Goal: Task Accomplishment & Management: Complete application form

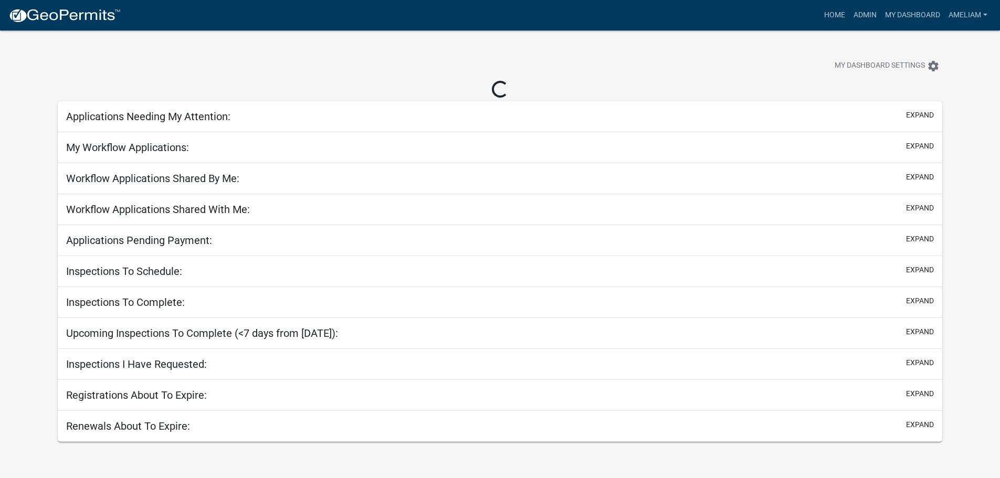
select select "3: 100"
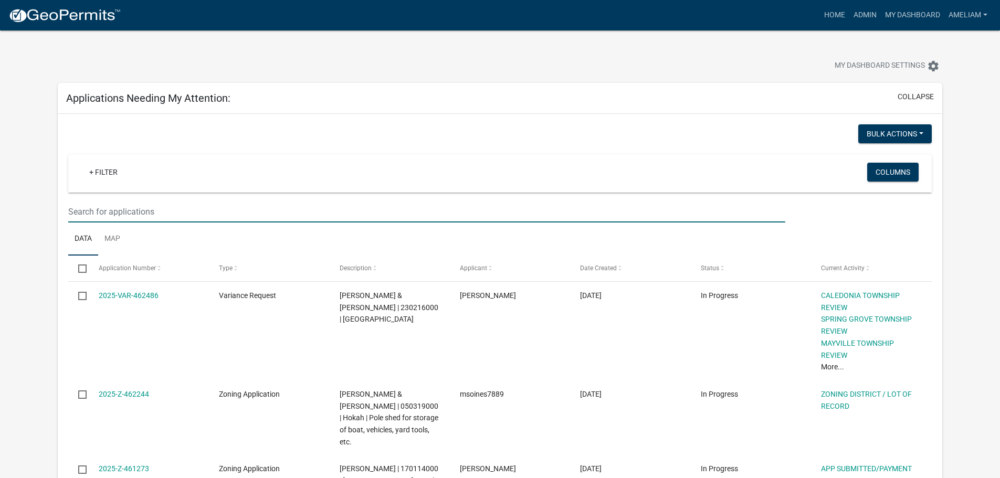
click at [90, 211] on input "text" at bounding box center [426, 212] width 716 height 22
type input "[PERSON_NAME]"
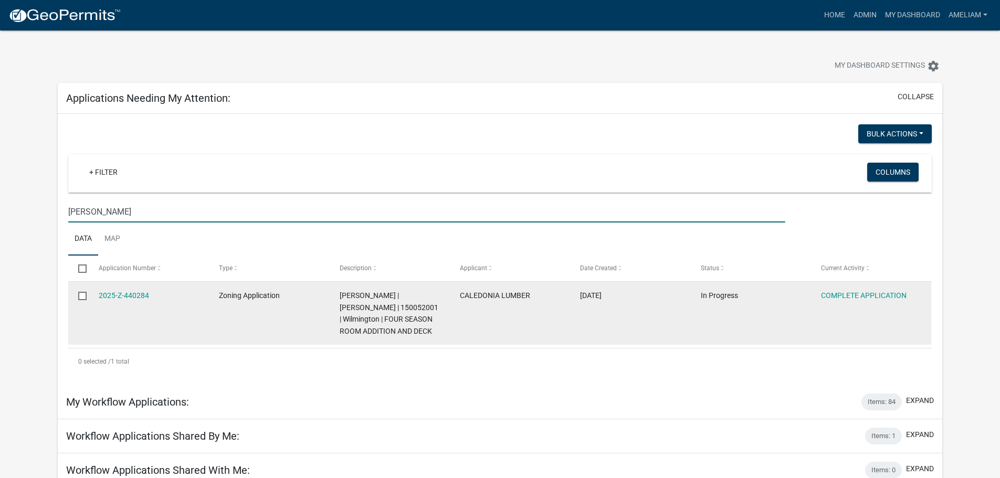
click at [137, 301] on div "2025-Z-440284" at bounding box center [149, 296] width 100 height 12
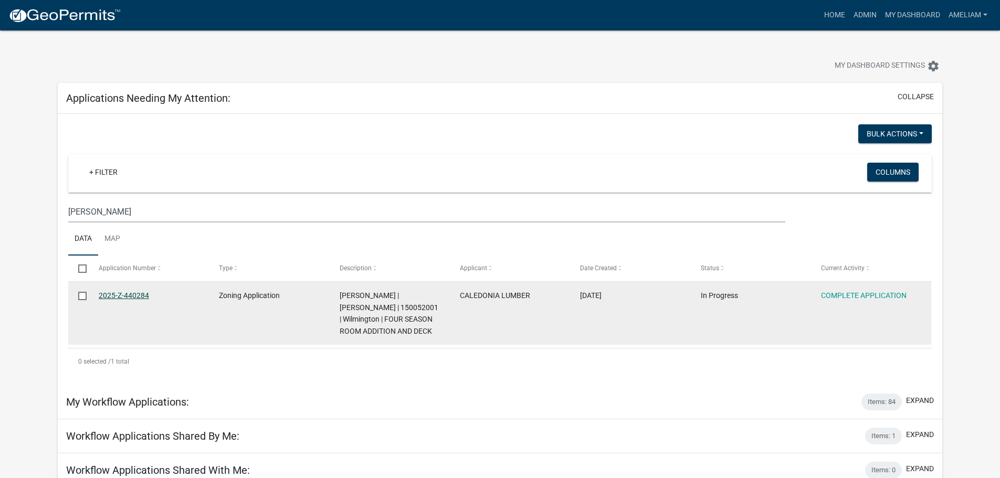
click at [136, 298] on link "2025-Z-440284" at bounding box center [124, 295] width 50 height 8
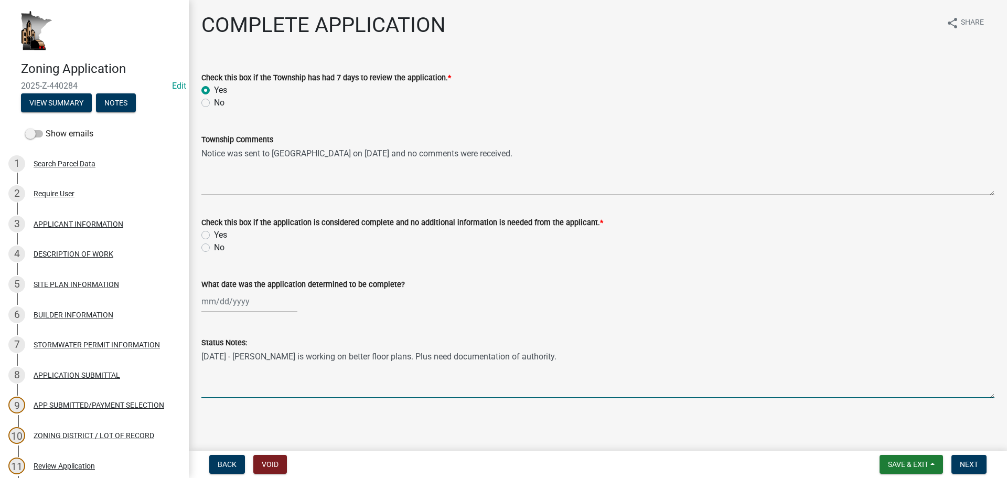
drag, startPoint x: 547, startPoint y: 357, endPoint x: 185, endPoint y: 352, distance: 361.6
click at [185, 352] on div "Zoning Application 2025-Z-440284 Edit View Summary Notes Show emails 1 Search P…" at bounding box center [503, 239] width 1007 height 478
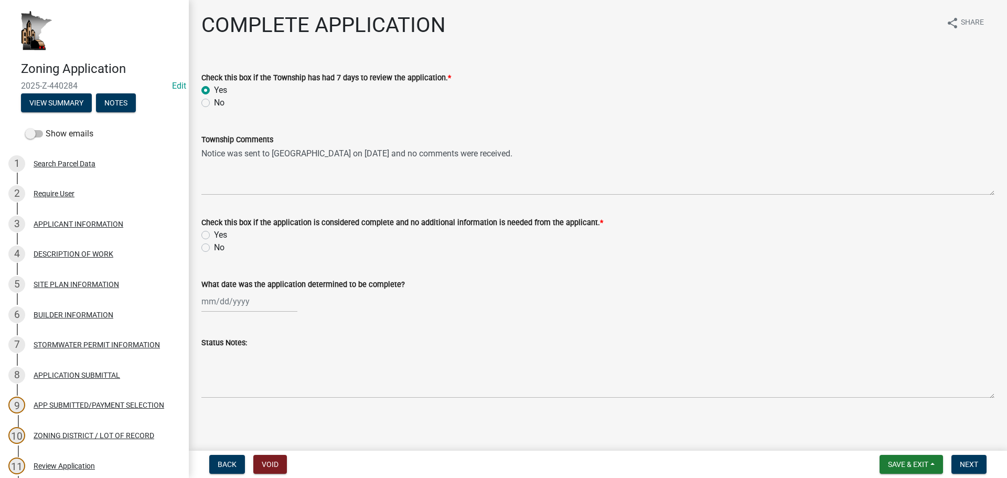
click at [214, 237] on label "Yes" at bounding box center [220, 235] width 13 height 13
click at [214, 236] on input "Yes" at bounding box center [217, 232] width 7 height 7
radio input "true"
select select "8"
select select "2025"
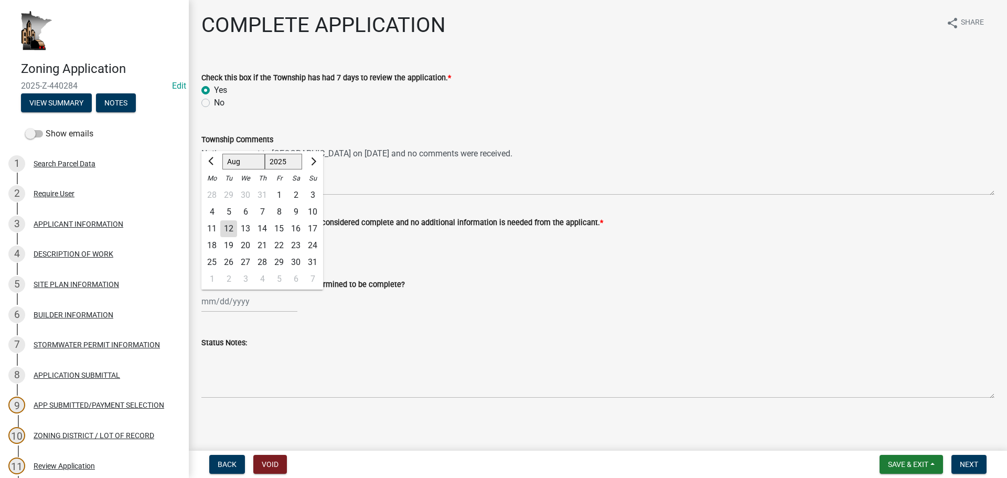
click at [236, 307] on input "What date was the application determined to be complete?" at bounding box center [249, 302] width 96 height 22
click at [212, 164] on span "Previous month" at bounding box center [212, 161] width 8 height 8
select select "7"
click at [264, 195] on div "3" at bounding box center [262, 195] width 17 height 17
type input "[DATE]"
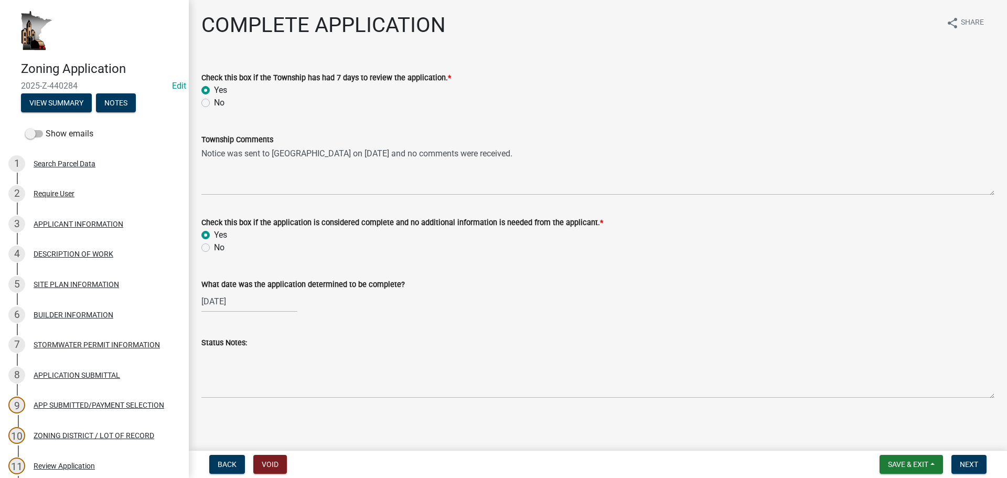
click at [352, 348] on div "Status Notes:" at bounding box center [597, 342] width 793 height 13
click at [934, 466] on button "Save & Exit" at bounding box center [911, 464] width 63 height 19
click at [885, 420] on button "Save" at bounding box center [901, 411] width 84 height 25
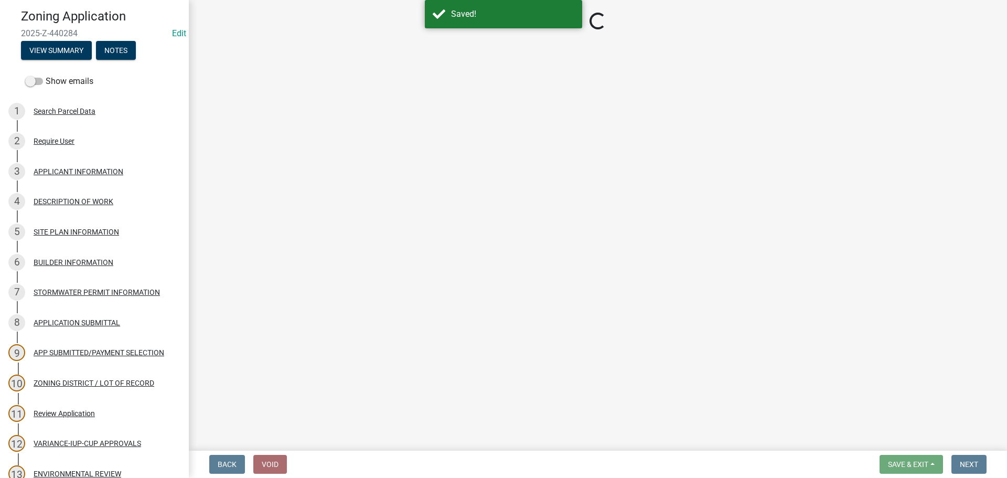
scroll to position [105, 0]
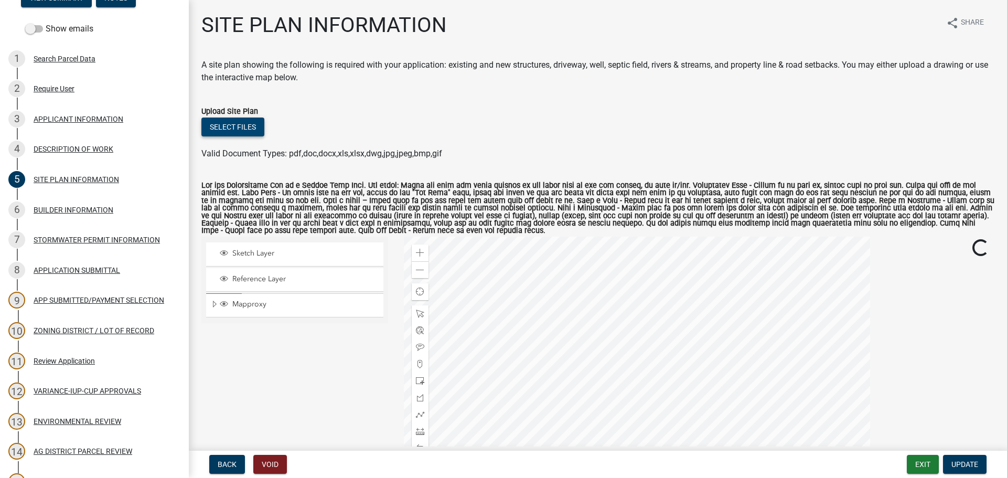
click at [248, 126] on button "Select files" at bounding box center [232, 127] width 63 height 19
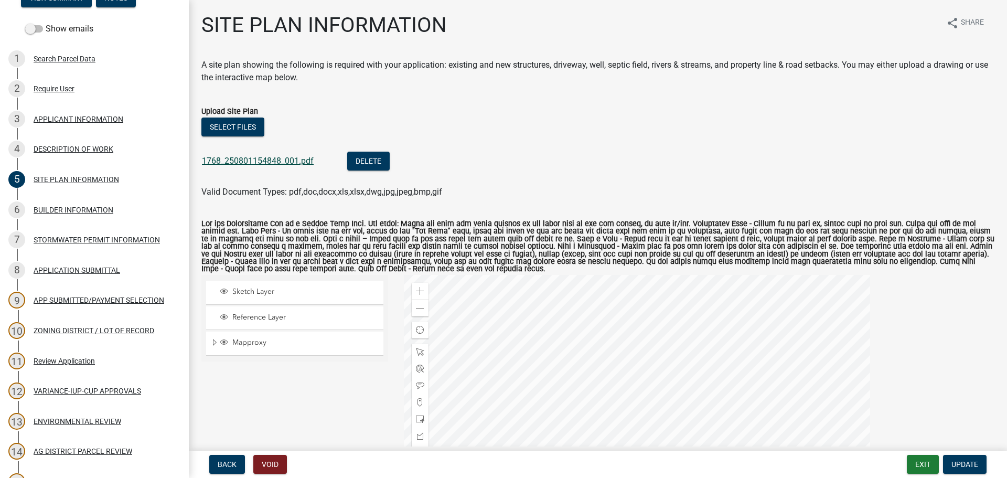
click at [282, 161] on link "1768_250801154848_001.pdf" at bounding box center [258, 161] width 112 height 10
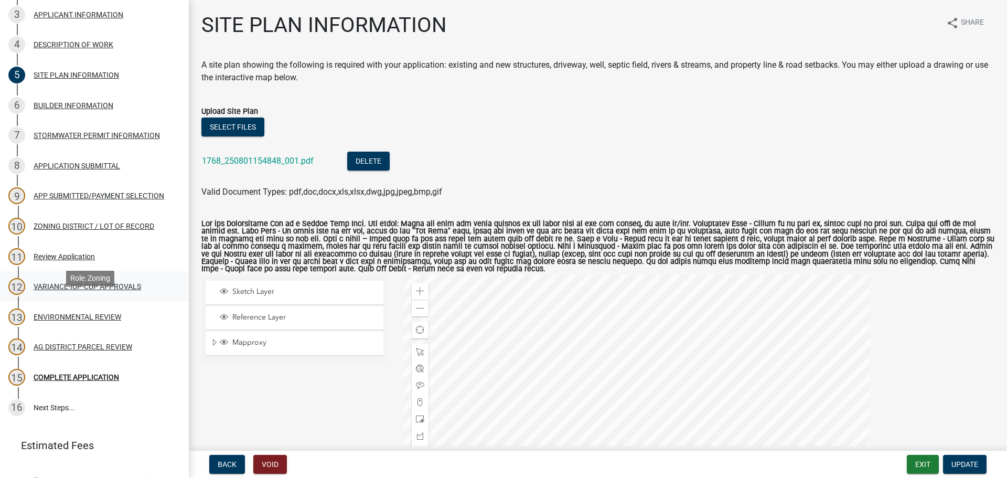
scroll to position [210, 0]
click at [88, 345] on div "AG DISTRICT PARCEL REVIEW" at bounding box center [83, 346] width 99 height 7
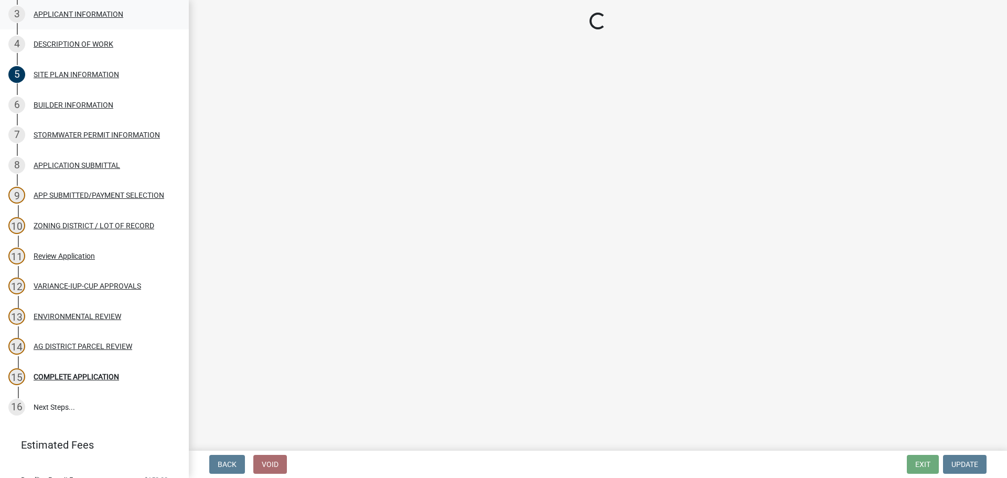
select select "fe23c68f-3976-40fb-92de-7ec6f88d0010"
select select "204ce342-a024-4811-916a-2e1a7ad9bdb1"
select select "e720d887-05b7-48e7-b675-04570e4c9f75"
select select "3e342f75-9fb1-4b8c-bbeb-47cfa96347ca"
select select "3ea782a1-bbc9-4bae-9557-7128011c13ea"
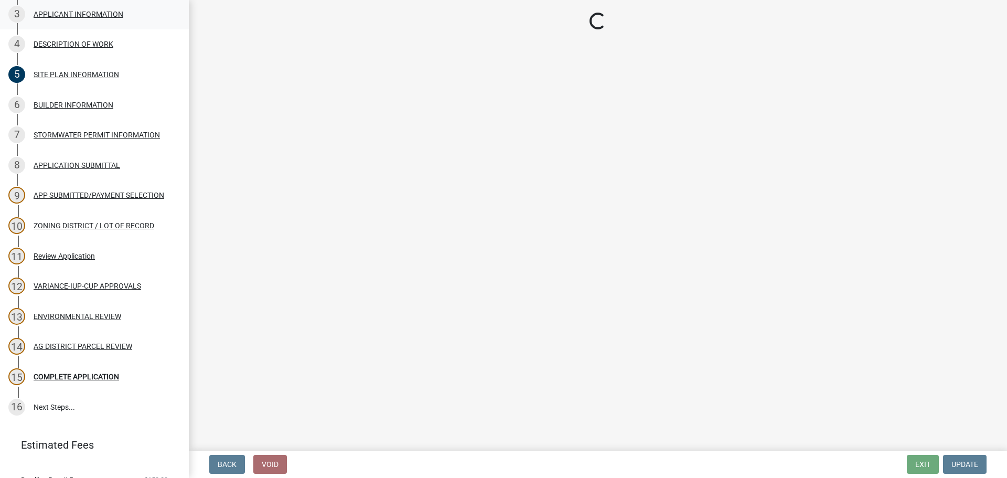
select select "93514e09-9993-4aea-b530-60a9708c3e74"
select select "a045efff-9645-47c6-b046-89cf1e905dd6"
select select "aa1ca06f-8d34-4542-998d-1b6ccdc96445"
select select "f47993c2-143f-42b0-843f-88b20baa7a0f"
select select "010a36e8-78ab-47dd-88f8-ccc0edf139b8"
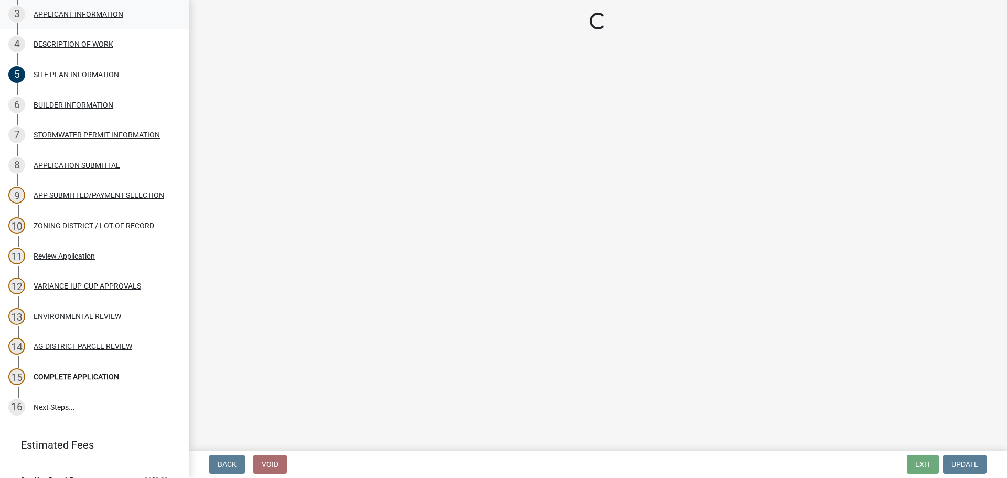
select select "617636dc-6122-45c9-991a-bd8b90cb2b24"
select select "a9ce9e2b-a26e-4782-922d-09df730091ad"
select select "2040f1b6-20ab-401b-9b6f-6f3fd46d4e8e"
select select "6e389f70-961b-4b78-9c47-c422b69289d9"
select select "1e0d970e-6746-4216-b065-d6933a69b3fa"
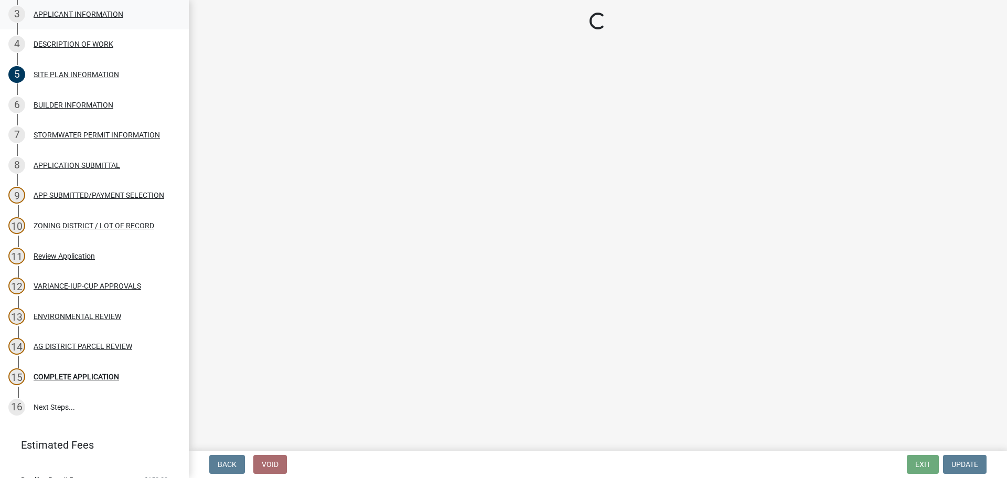
select select "44b75d30-e230-4ce0-8c0f-1ddadfe5cfb2"
select select "6d223645-95f1-4b70-a074-2c09099ea196"
